Goal: Find specific page/section: Find specific page/section

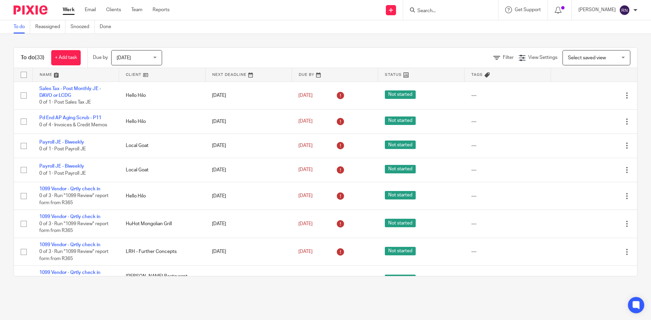
click at [452, 10] on input "Search" at bounding box center [447, 11] width 61 height 6
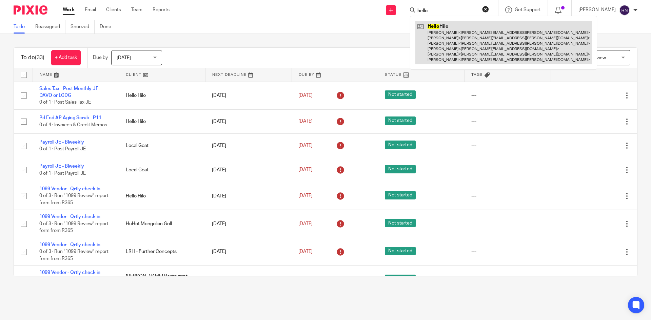
type input "hello"
click at [451, 36] on link at bounding box center [503, 42] width 176 height 43
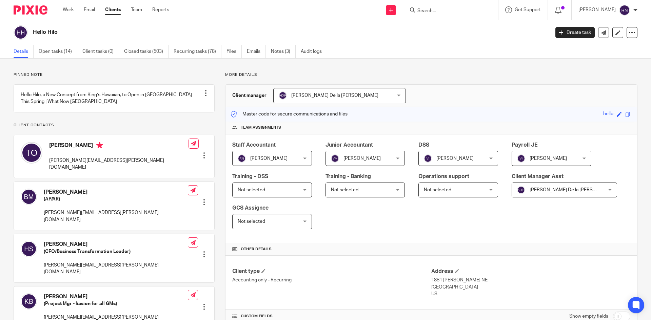
scroll to position [174, 0]
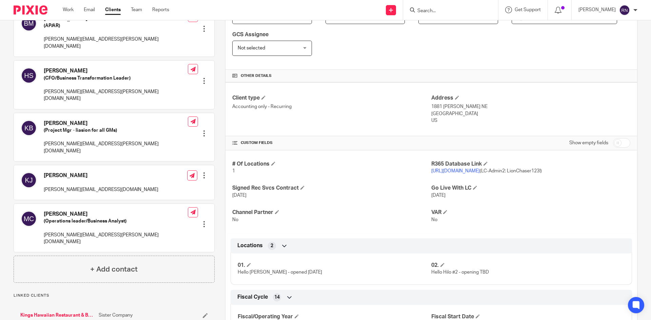
click at [475, 172] on link "https://hellohilo.restaurant365.com/" at bounding box center [455, 171] width 48 height 5
